Goal: Task Accomplishment & Management: Use online tool/utility

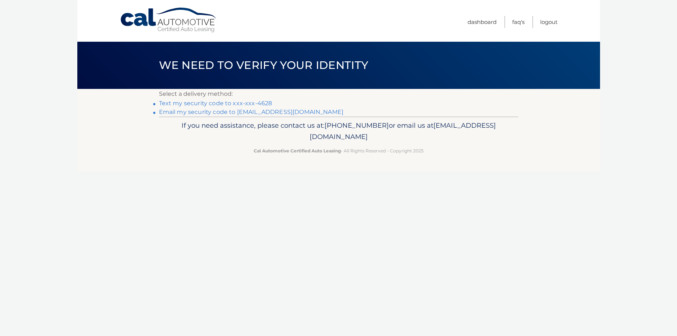
click at [222, 103] on link "Text my security code to xxx-xxx-4628" at bounding box center [215, 103] width 113 height 7
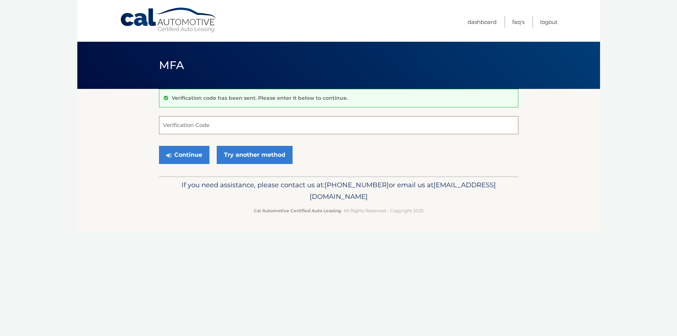
click at [179, 126] on input "Verification Code" at bounding box center [339, 125] width 360 height 18
type input "359912"
click at [186, 154] on button "Continue" at bounding box center [184, 155] width 50 height 18
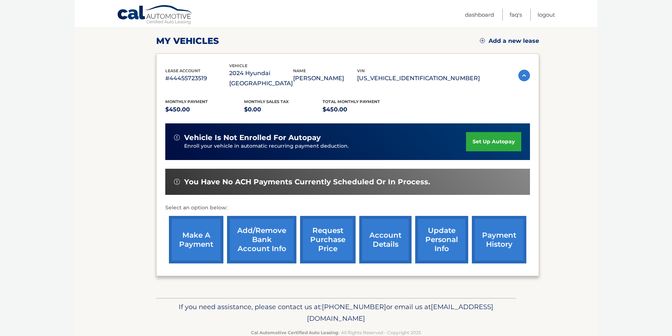
scroll to position [104, 0]
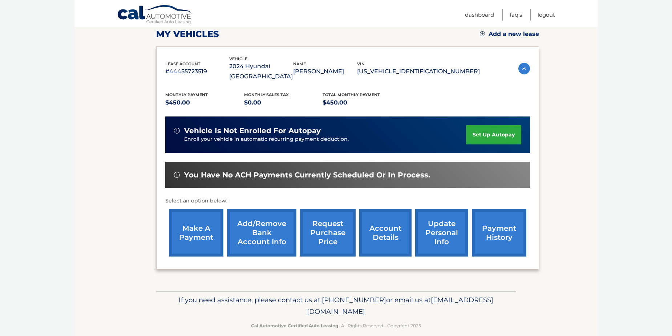
click at [204, 218] on link "make a payment" at bounding box center [196, 233] width 54 height 48
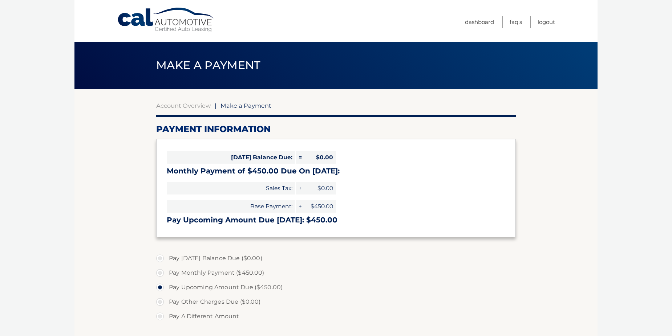
select select "MjkzZjE1MjktZmZjMS00ODIzLTllYTEtYzVjZThiMGNkZjA1"
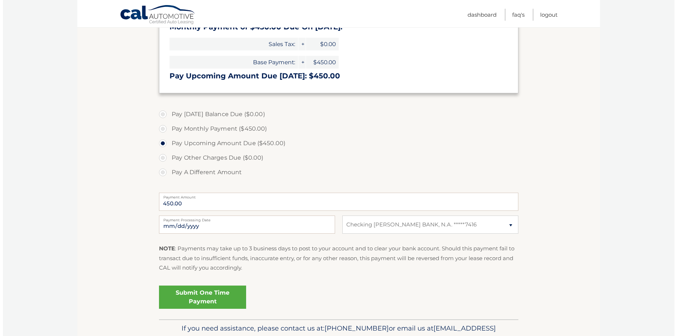
scroll to position [145, 0]
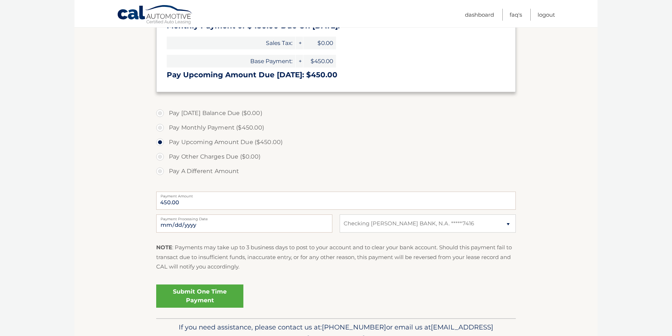
click at [211, 295] on link "Submit One Time Payment" at bounding box center [199, 296] width 87 height 23
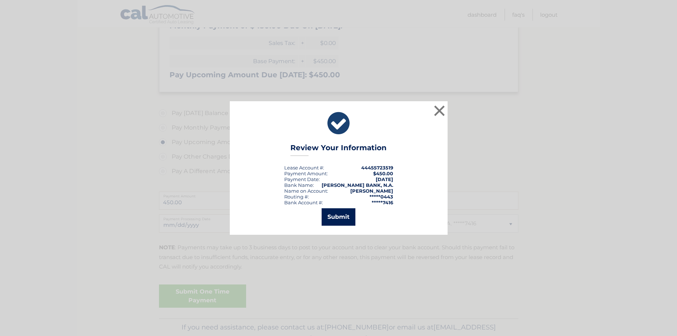
click at [341, 218] on button "Submit" at bounding box center [339, 217] width 34 height 17
